Goal: Communication & Community: Answer question/provide support

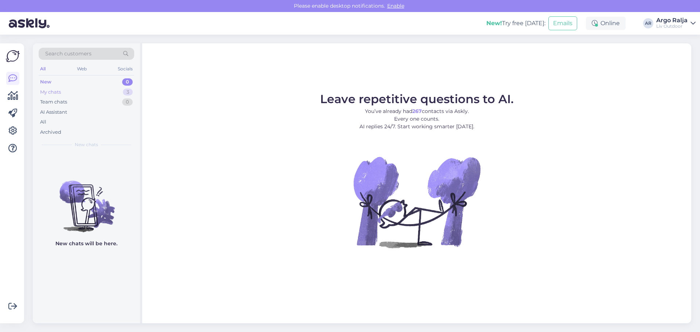
click at [51, 93] on div "My chats" at bounding box center [50, 92] width 21 height 7
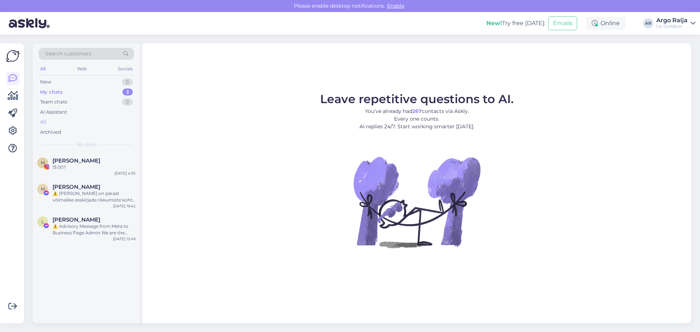
click at [44, 121] on div "All" at bounding box center [43, 121] width 6 height 7
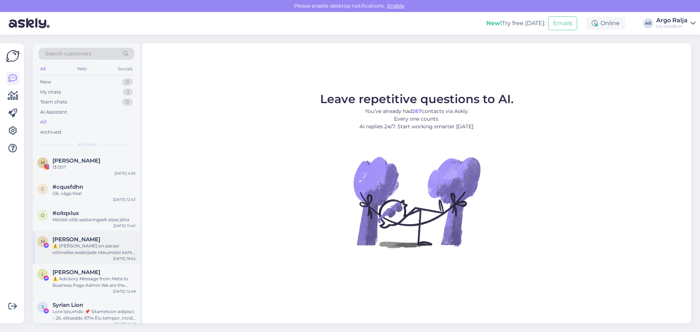
click at [90, 238] on span "[PERSON_NAME]" at bounding box center [76, 239] width 48 height 7
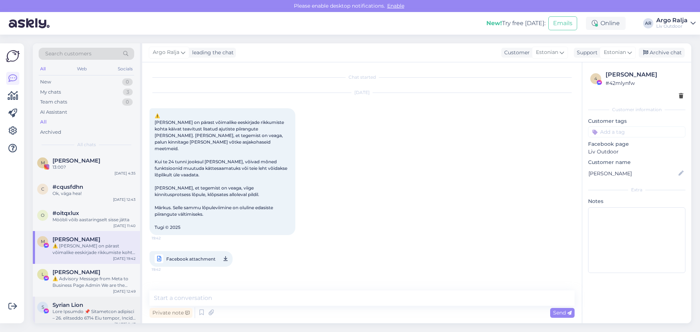
click at [97, 281] on div "⚠️ Advisory Message from Meta to Business Page Admin We are the Meta Community …" at bounding box center [93, 282] width 83 height 13
click at [98, 305] on div "Syrian Lion" at bounding box center [93, 305] width 83 height 7
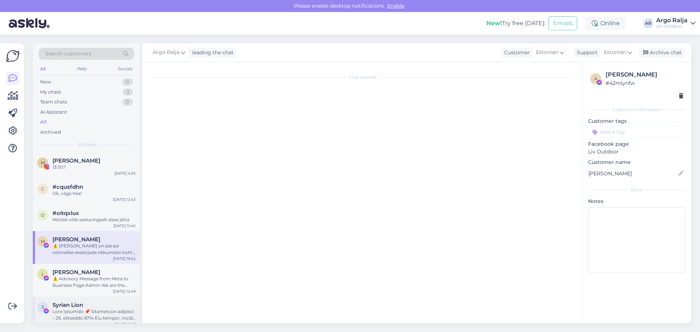
scroll to position [15, 0]
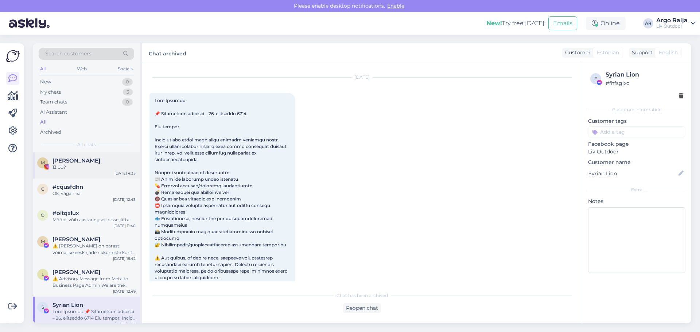
click at [75, 156] on div "M [PERSON_NAME] 13:00? [DATE] 4:35" at bounding box center [86, 165] width 107 height 26
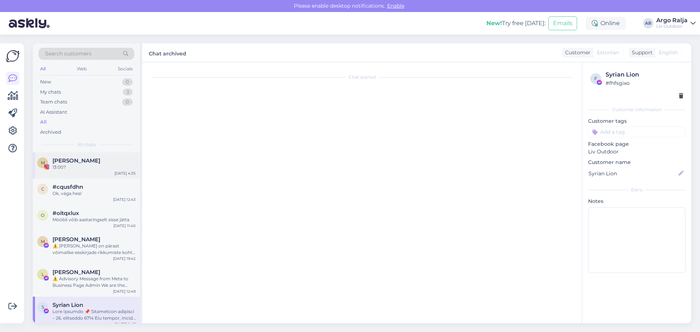
scroll to position [377, 0]
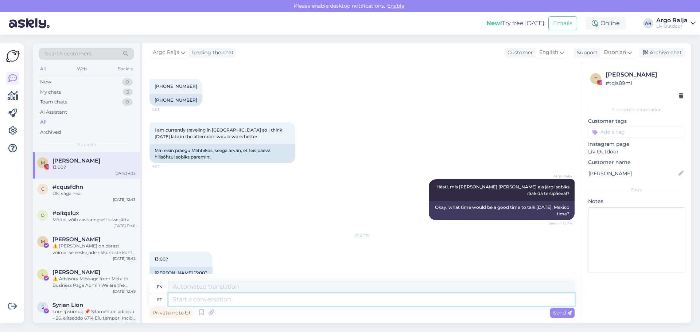
click at [210, 300] on textarea at bounding box center [371, 299] width 406 height 12
type textarea "Ait"
type textarea "Barn"
type textarea "Aitäh"
type textarea "Thank you"
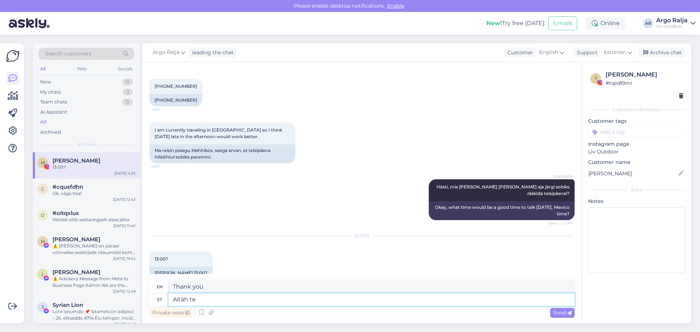
type textarea "Aitäh tea"
type textarea "Thank you."
type textarea "Aitäh teavitamast"
type textarea "Thank you for letting us know."
type textarea "Aitäh teavitamast,"
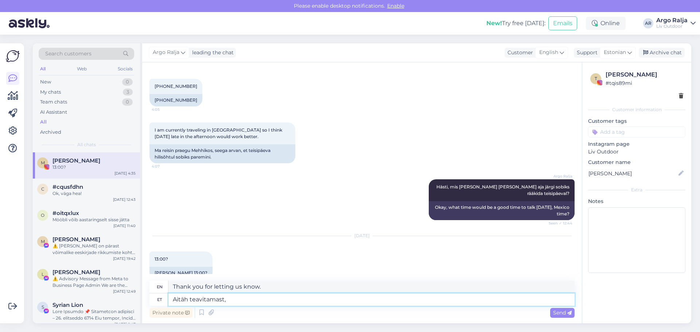
type textarea "Thank you for informing,"
type textarea "Aitäh teavitamast, hoian n"
type textarea "Thanks for letting me know, I'll keep it in mind."
type textarea "Aitäh teavitamast, hoian neid"
type textarea "Thanks for letting me know, I'll keep them."
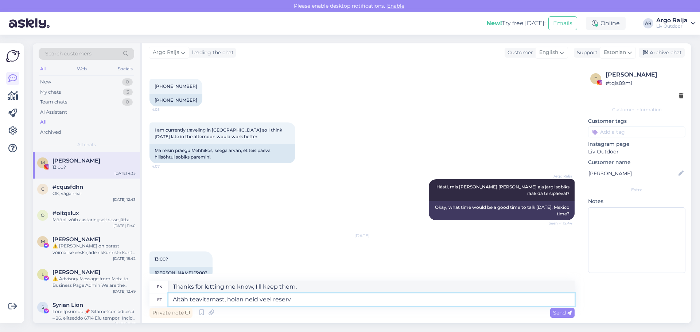
type textarea "Aitäh teavitamast, hoian neid veel reserve"
type textarea "Thanks for letting me know, I'll keep them in reserve."
type textarea "Aitäh teavitamast, hoian neid veel reserveeringus"
type textarea "Thanks for letting me know, I'll keep them on reserve."
type textarea "Aitäh teavitamast, hoian neid veel reserveeringus ja"
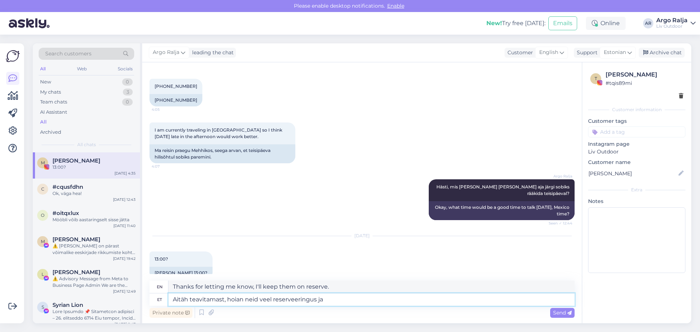
type textarea "Thanks for letting me know, I'll keep them on reserve and"
type textarea "Aitäh teavitamast, hoian neid veel reserveeringus ja müüki"
type textarea "Thanks for letting me know, I'll keep them on reserve and sell them."
type textarea "Aitäh teavitamast, hoian neid veel reserveeringus ja müüki"
type textarea "Thanks for letting me know, I'll still keep them on reserve and for sale."
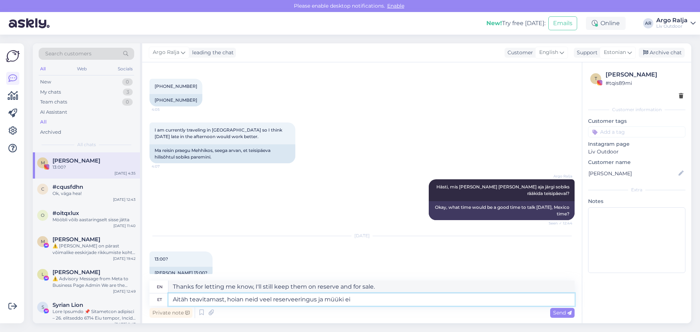
type textarea "Aitäh teavitamast, hoian neid veel reserveeringus ja müüki ei"
type textarea "Thanks for letting me know, I'm still holding them on reserve and not selling t…"
type textarea "Aitäh teavitamast, hoian neid veel reserveeringus ja müüki ei pane"
type textarea "Thanks for letting me know, I'm still holding them in reserve and won't be putt…"
drag, startPoint x: 464, startPoint y: 286, endPoint x: 168, endPoint y: 290, distance: 296.7
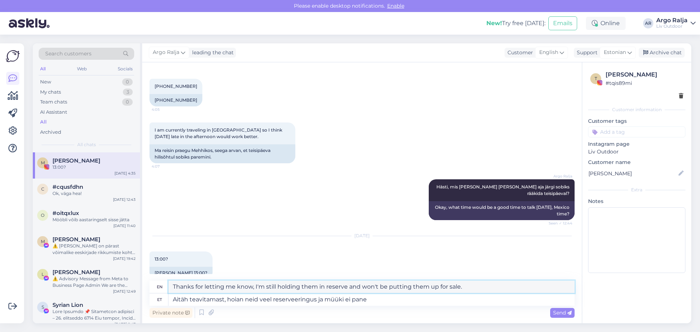
click at [168, 290] on div "en Thanks for letting me know, I'm still holding them in reserve and won't be p…" at bounding box center [361, 287] width 425 height 13
drag, startPoint x: 371, startPoint y: 299, endPoint x: 166, endPoint y: 300, distance: 205.2
click at [166, 300] on div "et Aitäh teavitamast, hoian neid veel reserveeringus ja müüki ei pane" at bounding box center [361, 299] width 425 height 12
type textarea "Ku"
type textarea "Where"
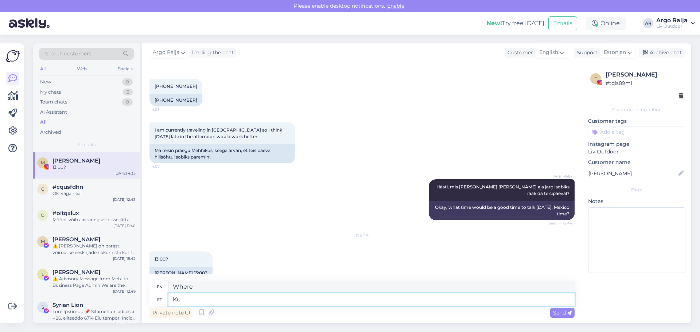
type textarea "K"
type textarea "Saadan"
type textarea "I will send"
type textarea "[PERSON_NAME]"
type textarea "I will send it [DATE]."
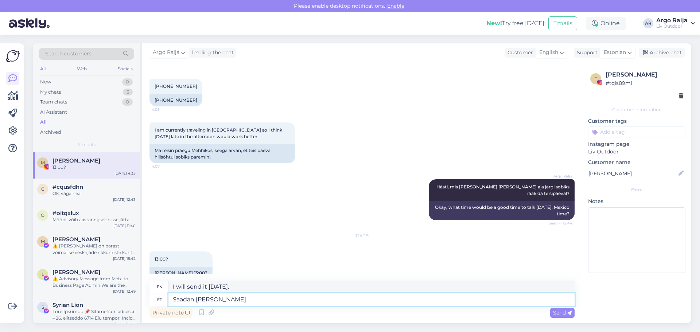
type textarea "Saadan [PERSON_NAME]"
type textarea "I will ship the goods [DATE]."
type textarea "Saadan [PERSON_NAME] v"
type textarea "I will send the goods [DATE]."
type textarea "Saadan [PERSON_NAME] vä"
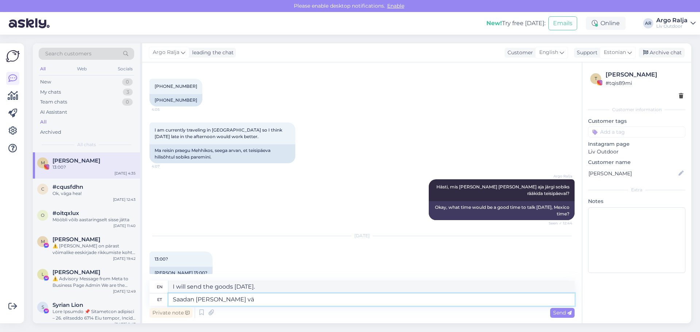
type textarea "I will ship the goods [DATE]."
type textarea "Saadan [PERSON_NAME] välja,"
type textarea "I will ship the goods out [DATE],"
type textarea "Saadan [PERSON_NAME] välja, hiljemalt"
type textarea "I will ship the goods [DATE], no later than"
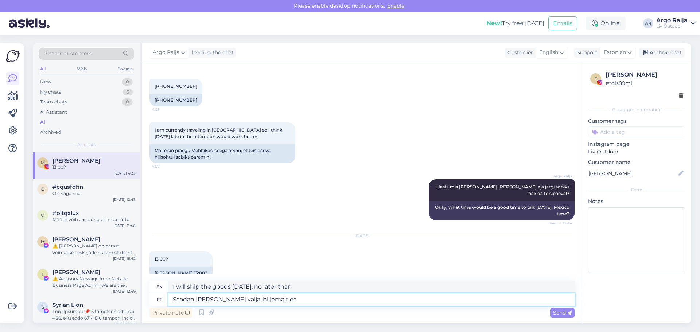
type textarea "Saadan [PERSON_NAME] välja, hiljemalt esm"
type textarea "I will ship the goods out [DATE], no later than [DATE]."
type textarea "Saadan [PERSON_NAME] välja, hiljemalt esmaspäevaks"
type textarea "I will ship the goods out [DATE], by [DATE] at the latest."
type textarea "Saadan [PERSON_NAME] välja, hiljemalt esmaspäevaks on tal"
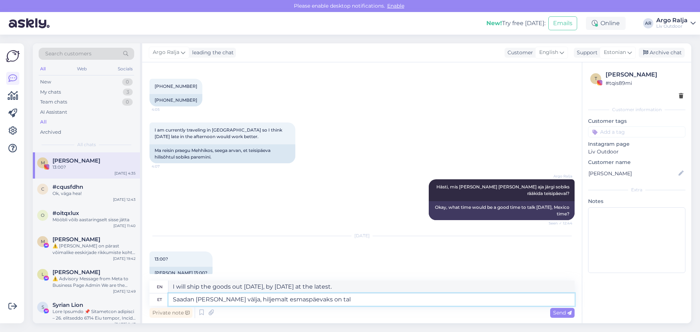
type textarea "I will ship the goods out [DATE], it will be delivered by [DATE] at the latest."
type textarea "Saadan [PERSON_NAME] välja, hiljemalt esmaspäevaks on [PERSON_NAME]"
type textarea "I will ship the goods out [DATE], he will have the goods by [DATE] at the lates…"
type textarea "Saadan [PERSON_NAME] välja, hiljemalt esmaspäevaks on [PERSON_NAME]."
type textarea "I'll ship the goods out [DATE], and he'll have them by [DATE] at the latest."
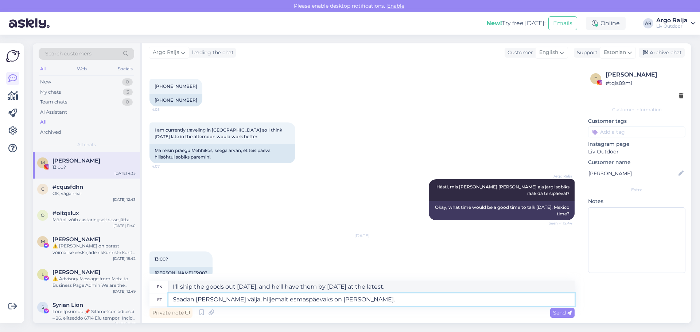
click at [326, 299] on textarea "Saadan [PERSON_NAME] välja, hiljemalt esmaspäevaks on [PERSON_NAME]." at bounding box center [371, 299] width 406 height 12
type textarea "Saadan [PERSON_NAME] välja, hiljemalt esmaspäevaks on kltal [PERSON_NAME] [PERS…"
type textarea "I will ship the goods out [DATE], and you will receive the goods by [DATE] at t…"
type textarea "Saadan [PERSON_NAME] välja, hiljemalt esmaspäevaks on klital [PERSON_NAME] [PER…"
type textarea "I will ship the goods out [DATE], and the goods will be delivered to the client…"
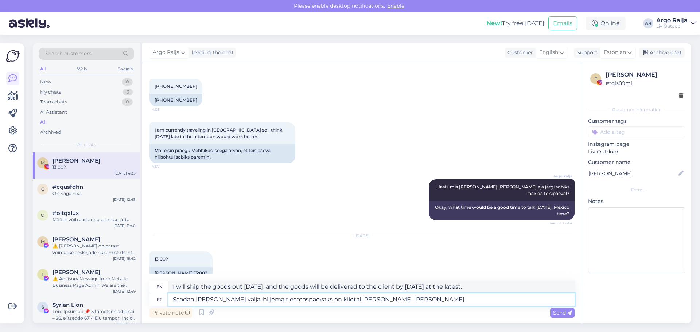
type textarea "Saadan [PERSON_NAME] välja, hiljemalt esmaspäevaks on kliental [PERSON_NAME] [P…"
type textarea "I will ship the goods [DATE], and the customer will receive the goods by [DATE]…"
click at [355, 294] on textarea "Saadan [PERSON_NAME] välja, hiljemalt esmaspäevaks on kliendiltal [PERSON_NAME]…" at bounding box center [371, 299] width 406 height 12
click at [395, 300] on textarea "Saadan [PERSON_NAME] välja, hiljemalt esmaspäevaks on kliendil [PERSON_NAME] [P…" at bounding box center [371, 299] width 406 height 12
drag, startPoint x: 450, startPoint y: 288, endPoint x: 179, endPoint y: 289, distance: 271.5
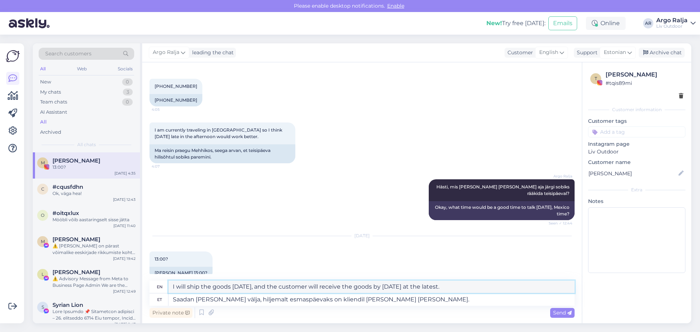
click at [168, 289] on textarea "I will ship the goods [DATE], and the customer will receive the goods by [DATE]…" at bounding box center [371, 287] width 406 height 12
click at [194, 299] on textarea "Saadan [PERSON_NAME] välja, hiljemalt esmaspäevaks on kliendil [PERSON_NAME] [P…" at bounding box center [371, 299] width 406 height 12
type textarea "Saada [PERSON_NAME] välja, hiljemalt esmaspäevaks on kliendil [PERSON_NAME] [PE…"
type textarea "Send the goods out [DATE], the customer will have the goods in their hands by […"
type textarea "Saadame [PERSON_NAME] välja, hiljemalt esmaspäevaks on kliendil [PERSON_NAME] […"
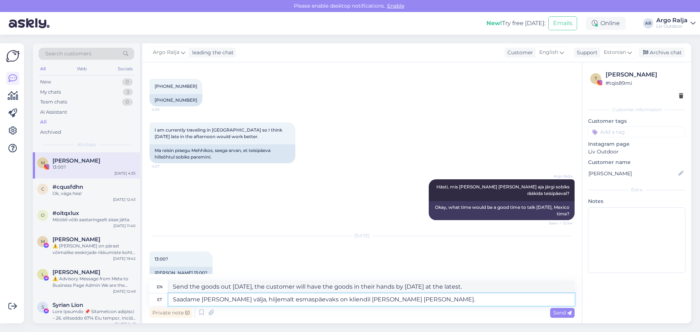
type textarea "We will ship the goods [DATE], and the customer will receive the goods by [DATE…"
type textarea "Saadame [PERSON_NAME] välja, hiljemalt esmaspäevaks on kliendil [PERSON_NAME] […"
drag, startPoint x: 455, startPoint y: 287, endPoint x: 170, endPoint y: 298, distance: 285.2
click at [170, 298] on div "en We will ship the goods [DATE], and the customer will receive the goods by [D…" at bounding box center [361, 293] width 425 height 25
